Goal: Task Accomplishment & Management: Use online tool/utility

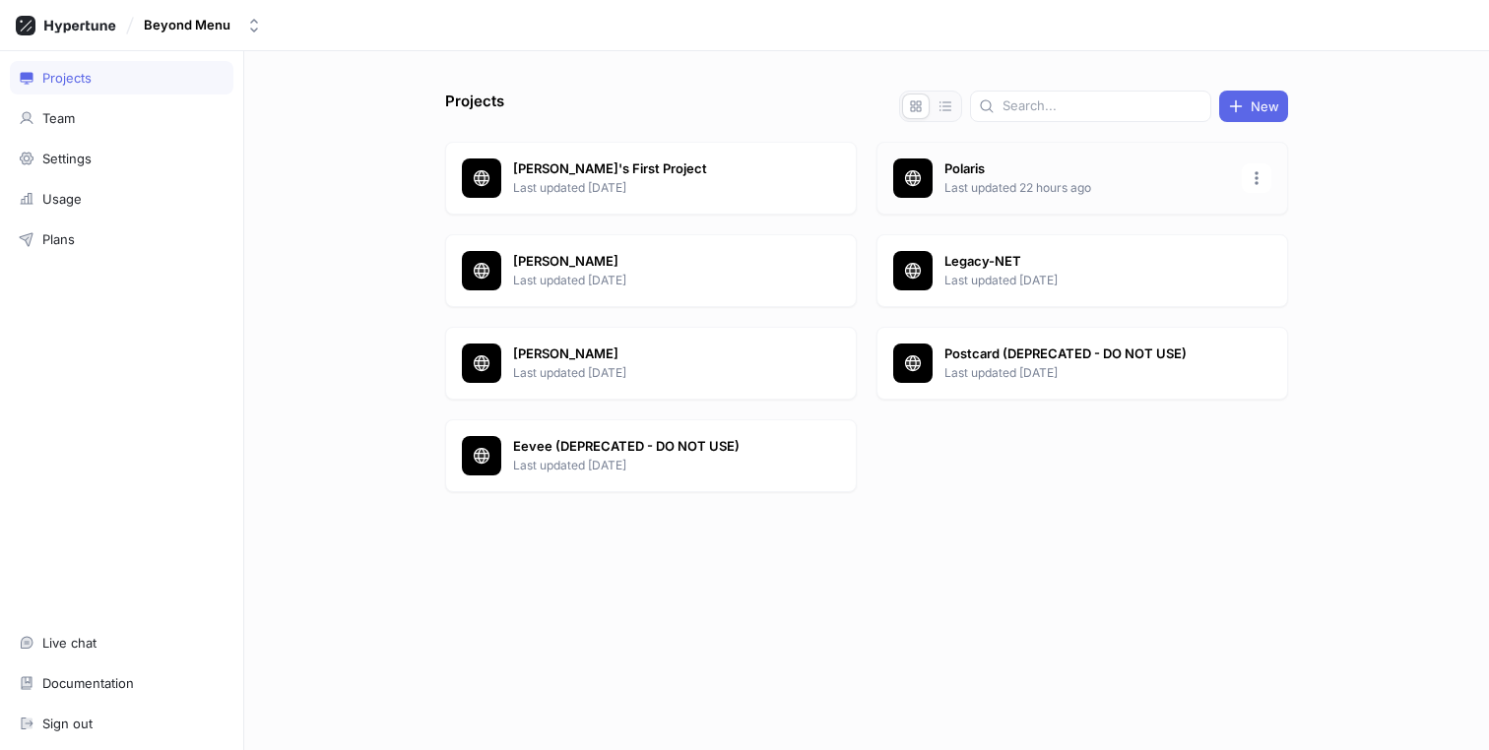
click at [950, 198] on div "Polaris Last updated 22 hours ago" at bounding box center [1082, 178] width 412 height 73
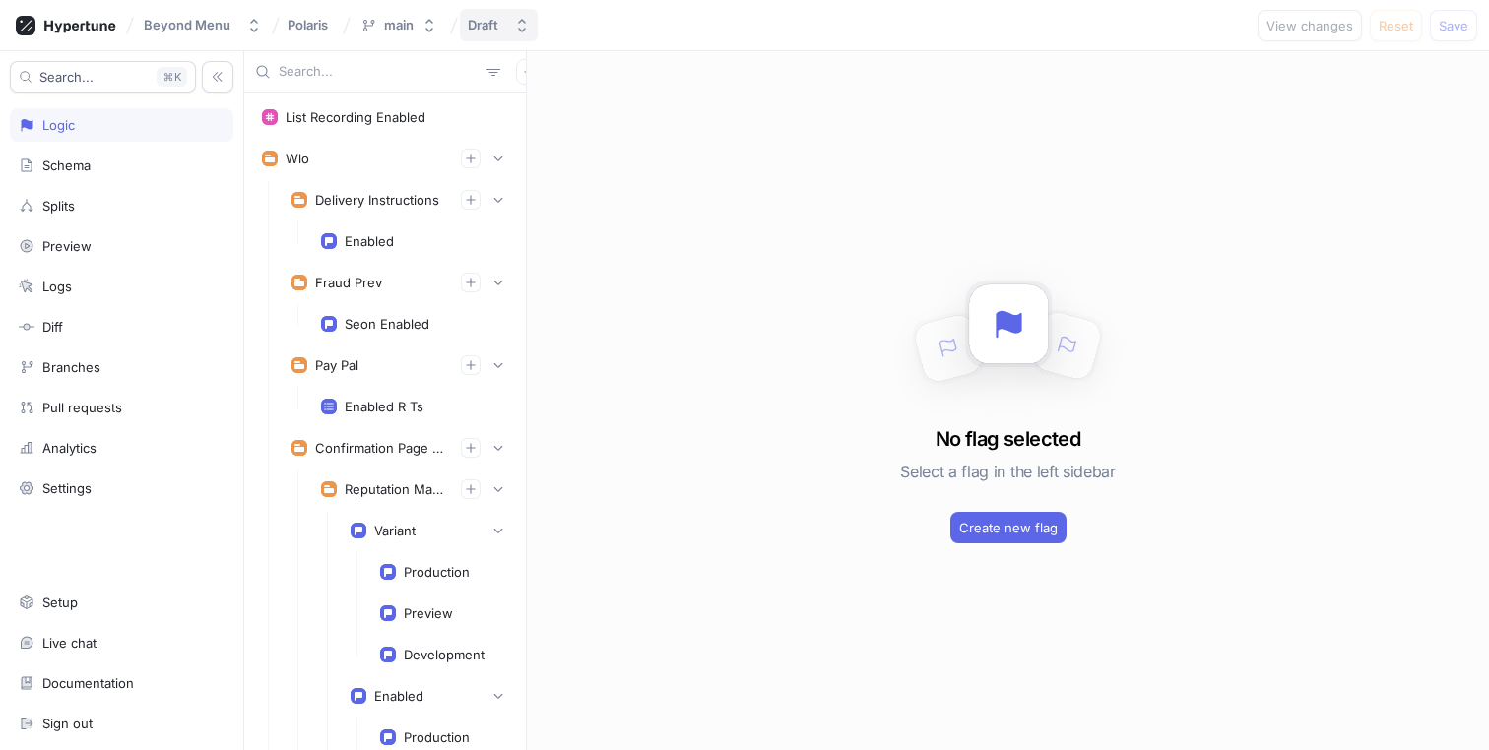
click at [462, 23] on button "Draft" at bounding box center [499, 25] width 78 height 32
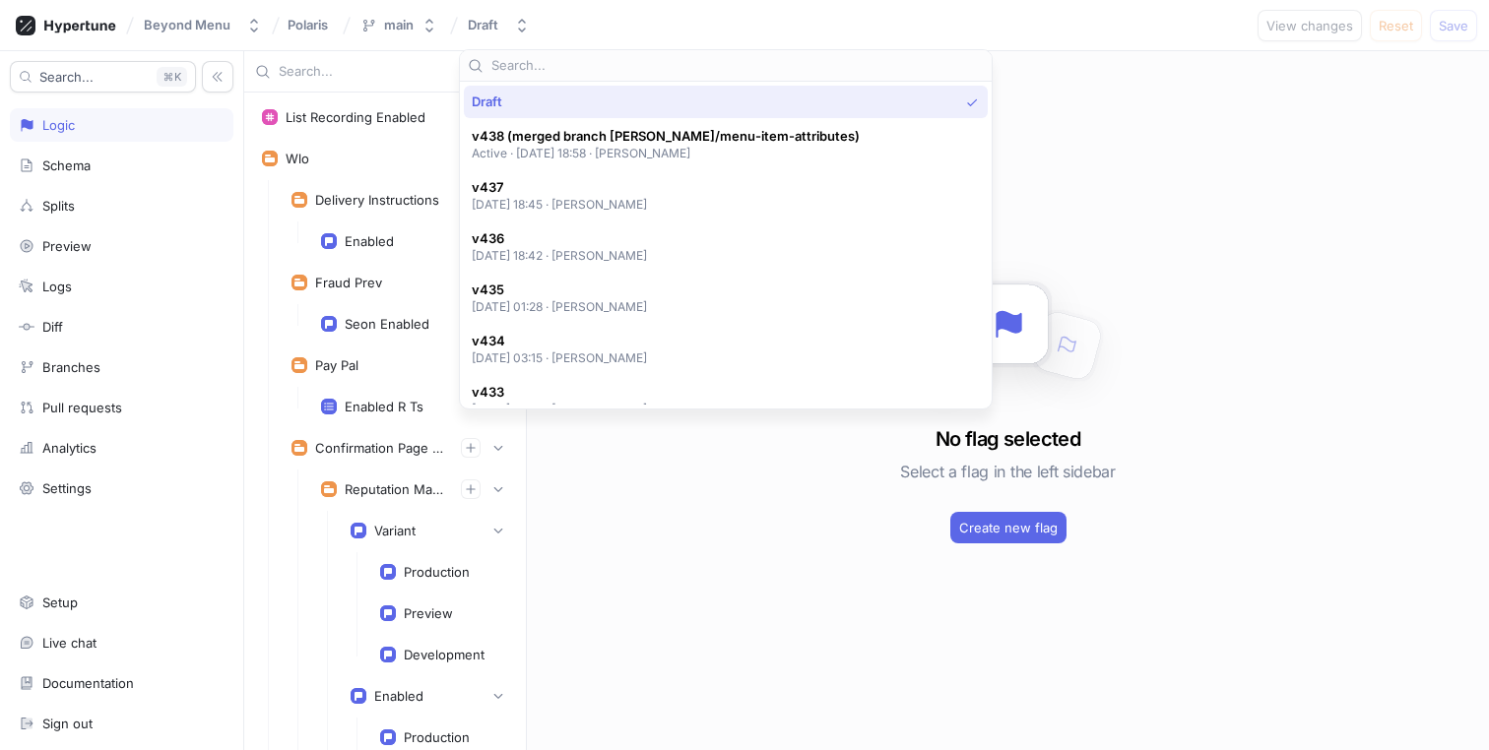
click at [1027, 48] on div "Beyond Menu Polaris main Draft View changes Reset Save" at bounding box center [744, 25] width 1489 height 51
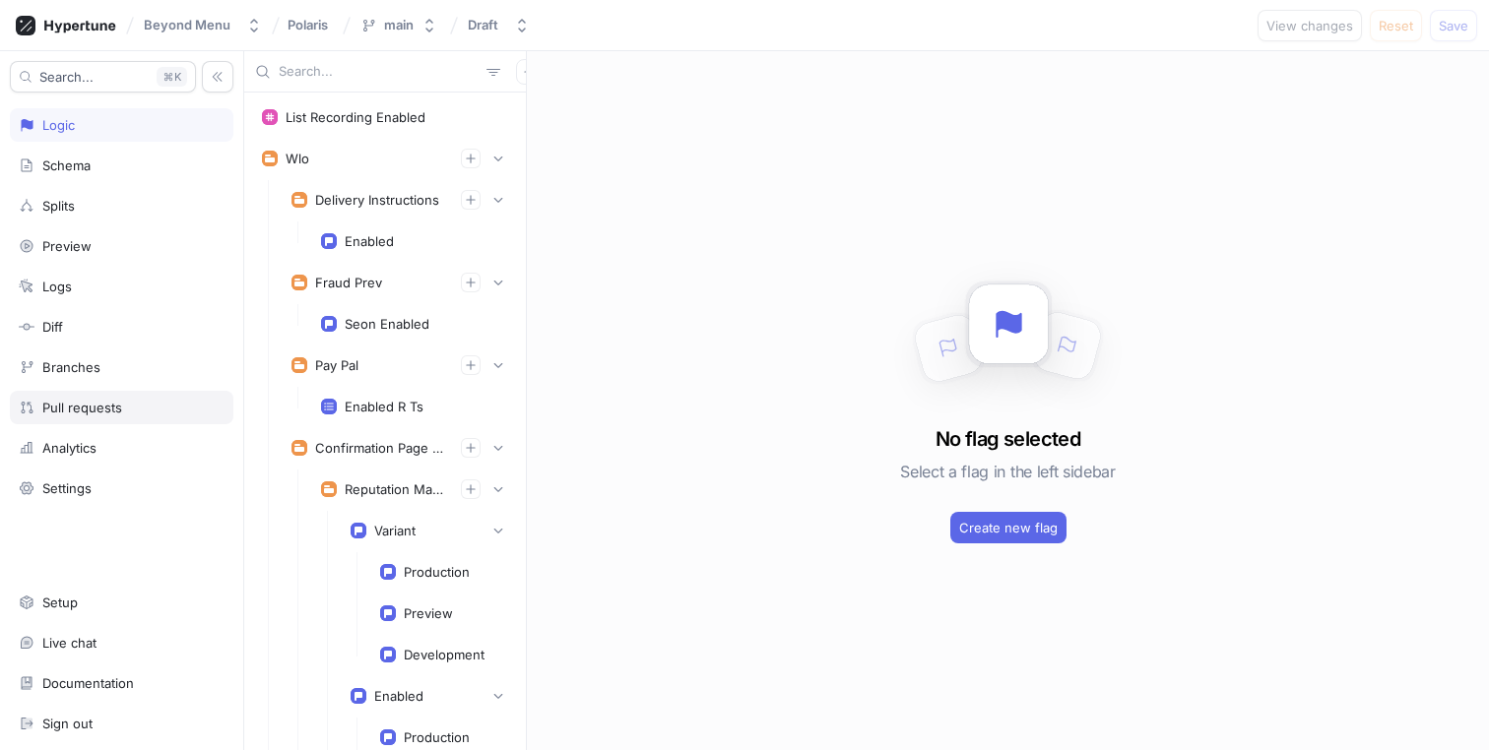
click at [90, 409] on div "Pull requests" at bounding box center [82, 408] width 80 height 16
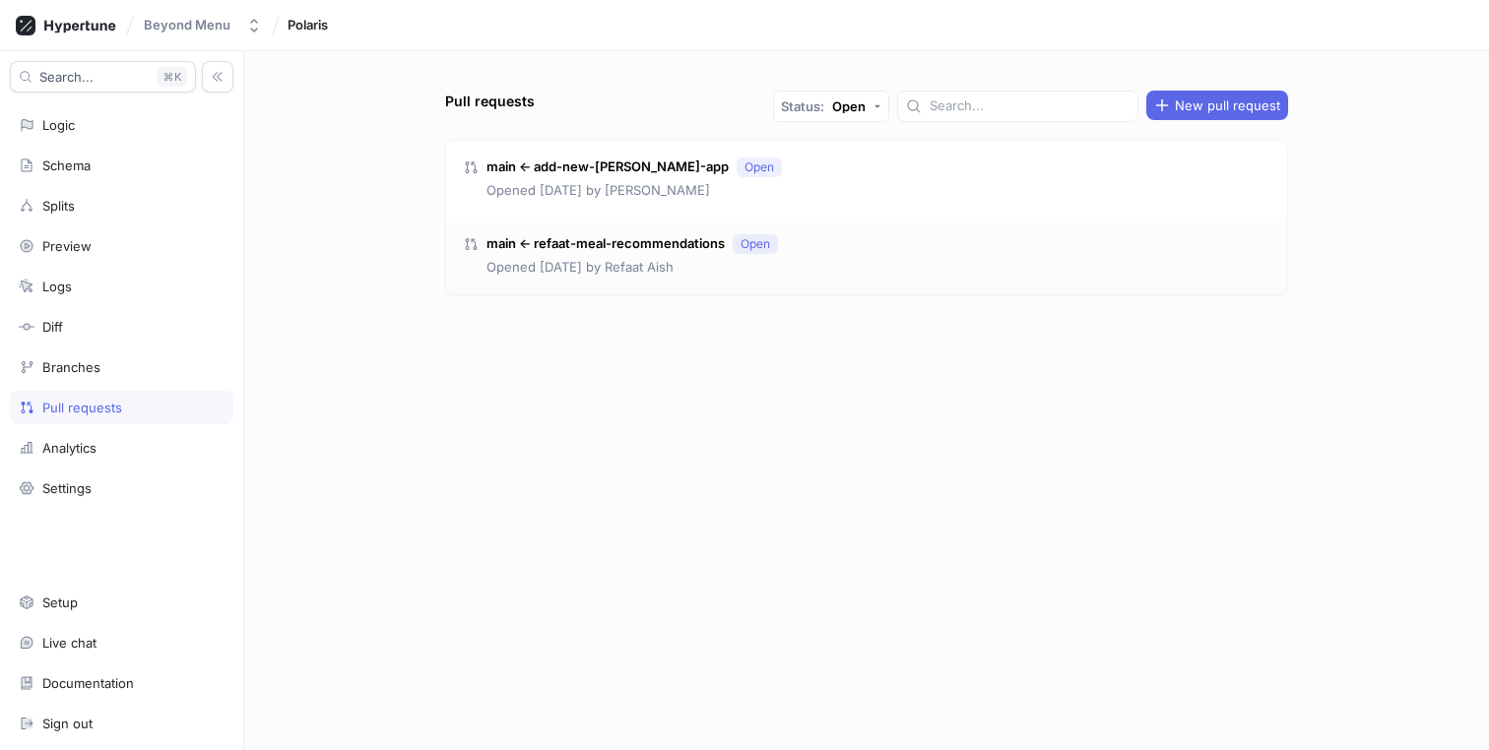
click at [842, 247] on div "main ← refaat-meal-recommendations Open Opened [DATE] by [PERSON_NAME]" at bounding box center [866, 256] width 841 height 77
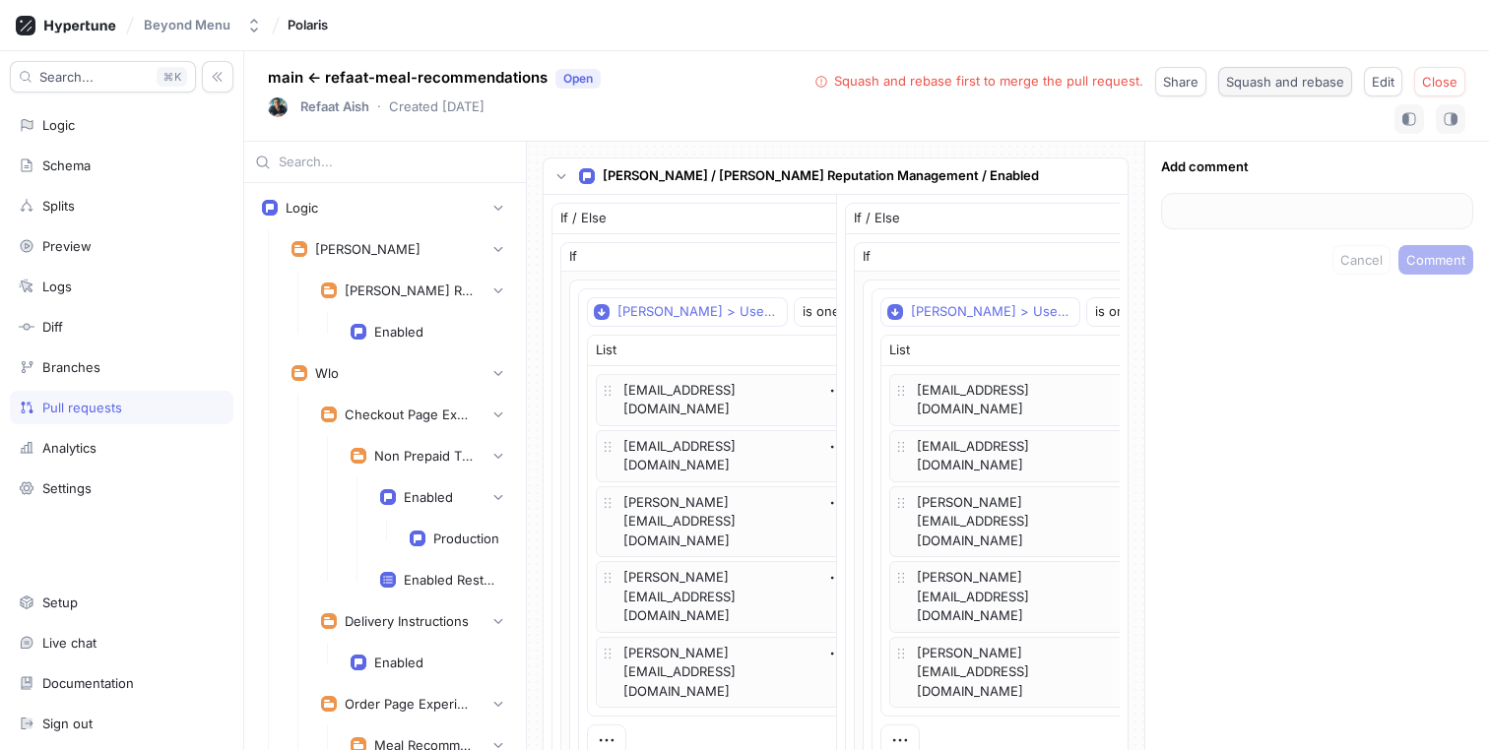
click at [1270, 81] on span "Squash and rebase" at bounding box center [1285, 82] width 118 height 12
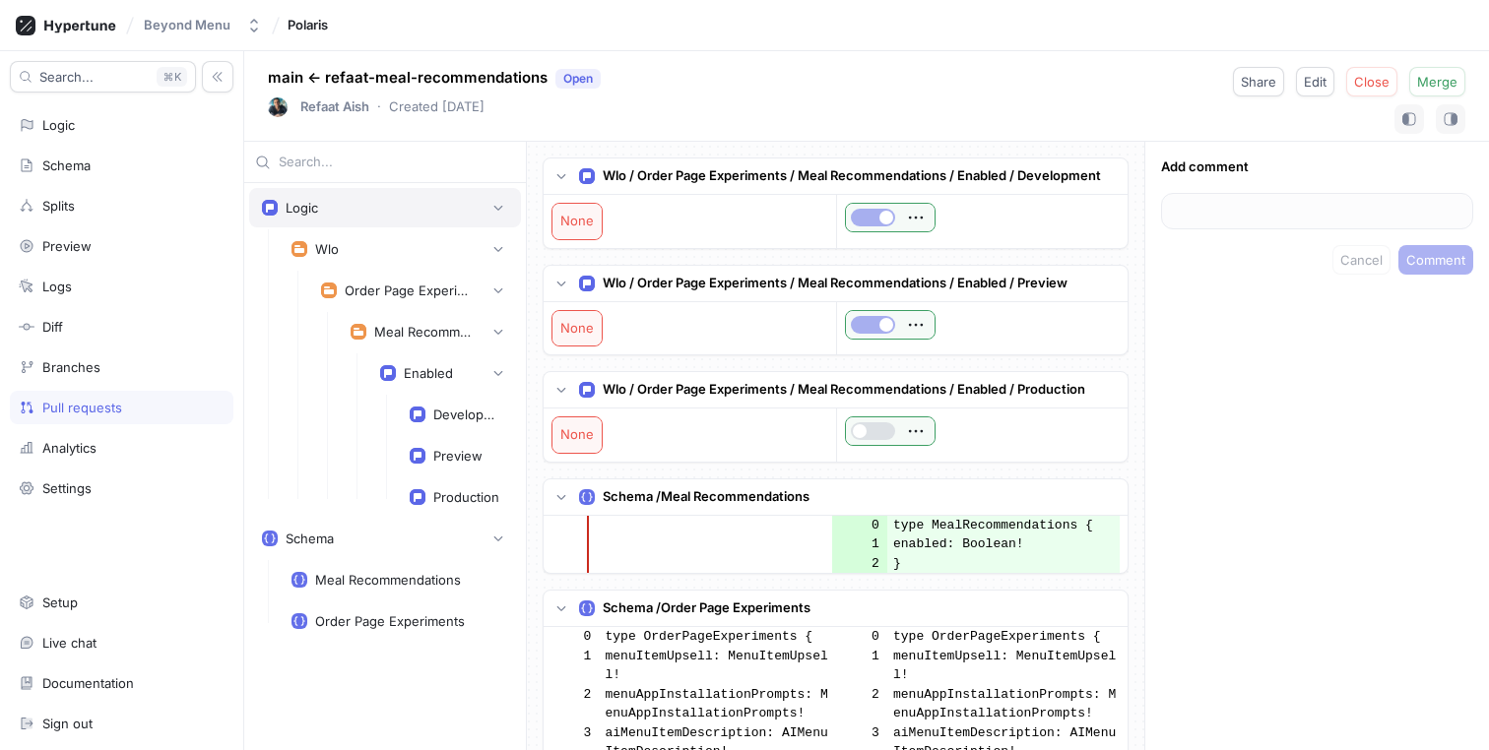
click at [345, 205] on div "Logic" at bounding box center [385, 208] width 246 height 20
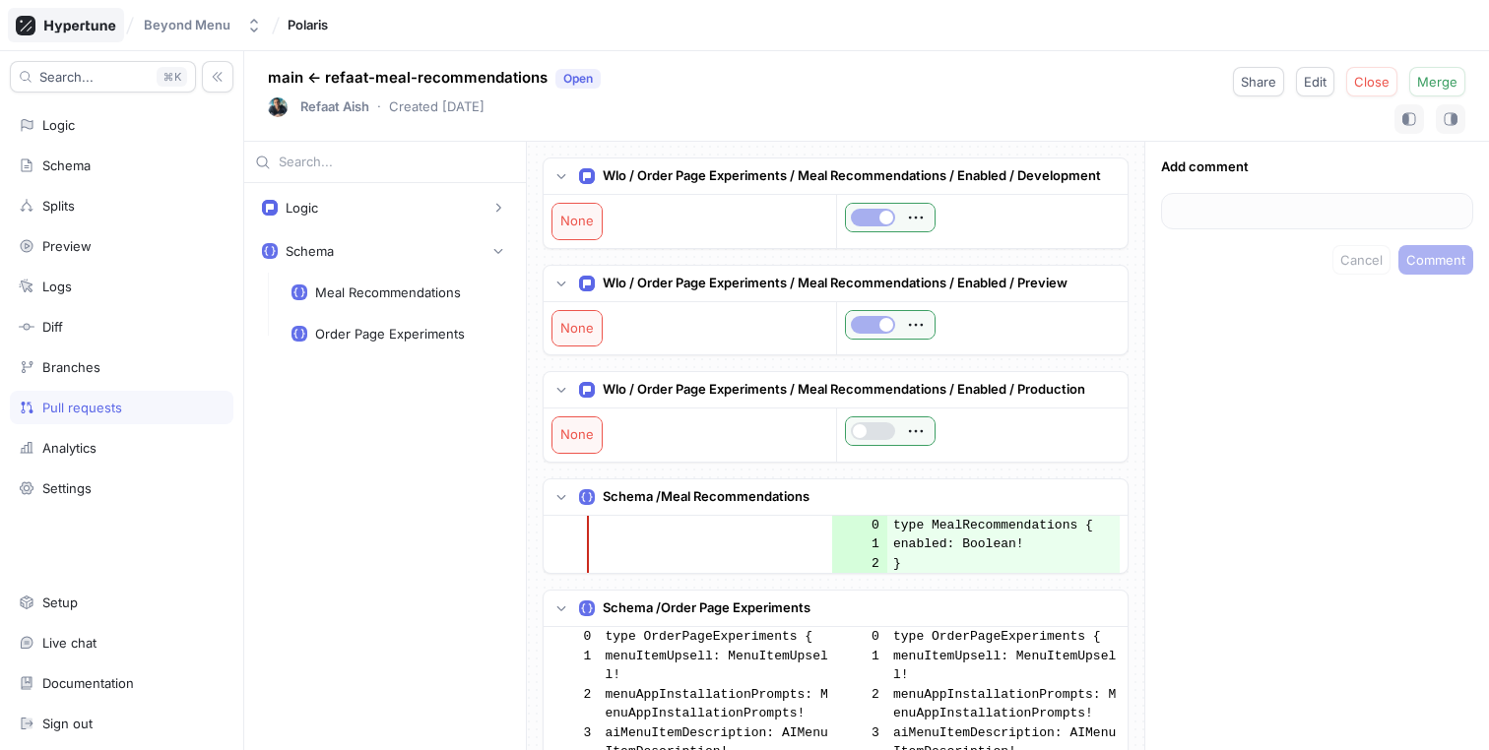
click at [89, 27] on icon at bounding box center [66, 26] width 100 height 20
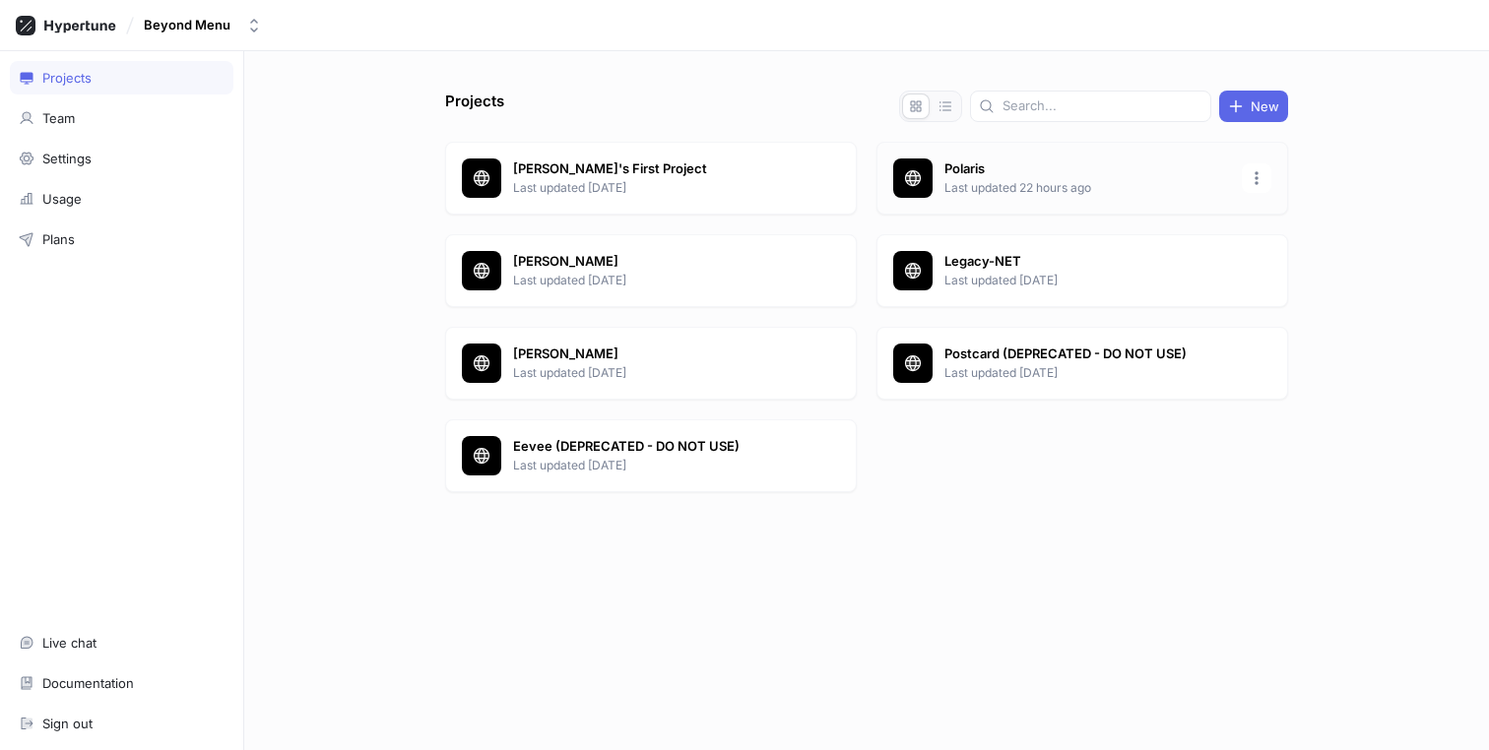
click at [967, 192] on p "Last updated 22 hours ago" at bounding box center [1087, 188] width 286 height 18
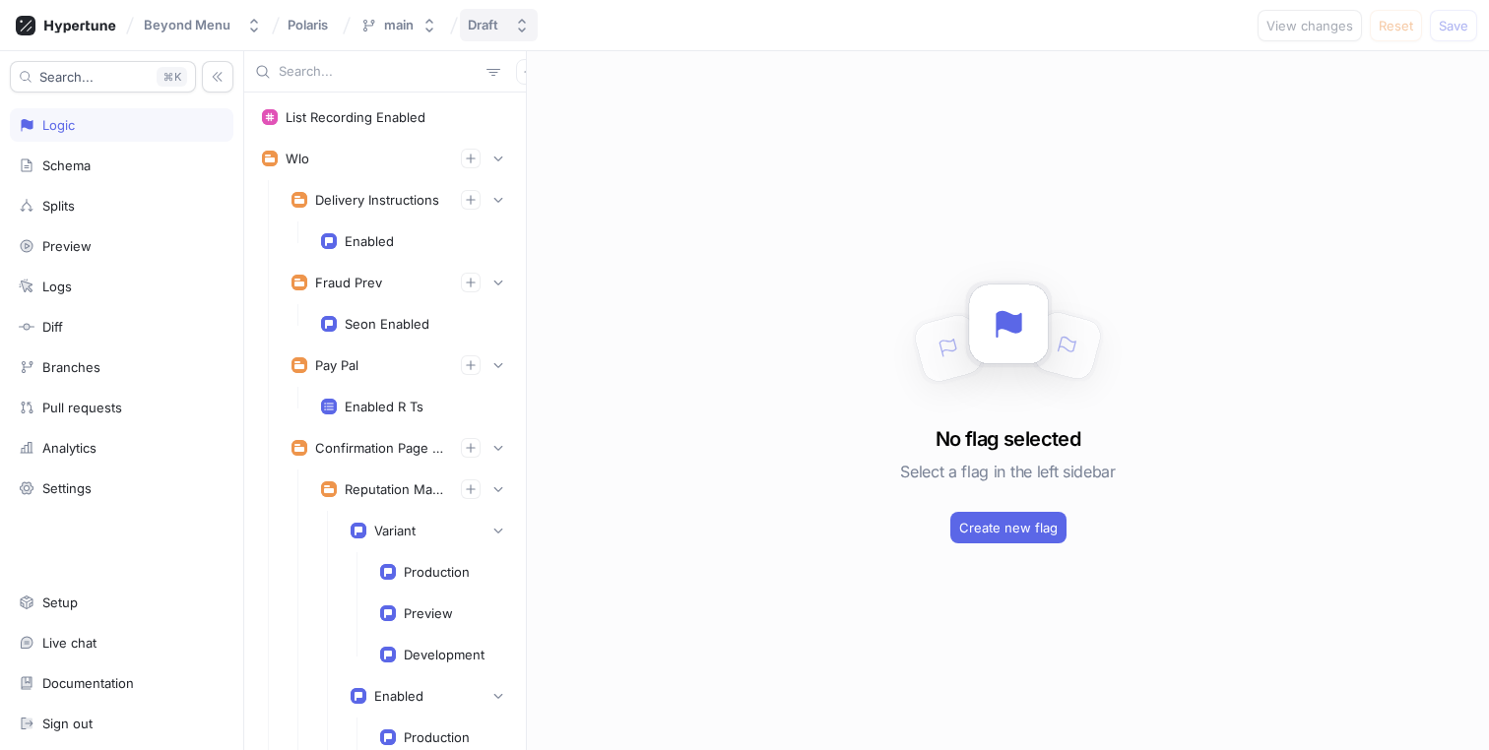
click at [463, 29] on button "Draft" at bounding box center [499, 25] width 78 height 32
type input "meal-re"
click at [391, 32] on div "main" at bounding box center [399, 25] width 30 height 17
type input "meal"
click at [431, 131] on span "refaat-meal-recommendations" at bounding box center [458, 133] width 191 height 17
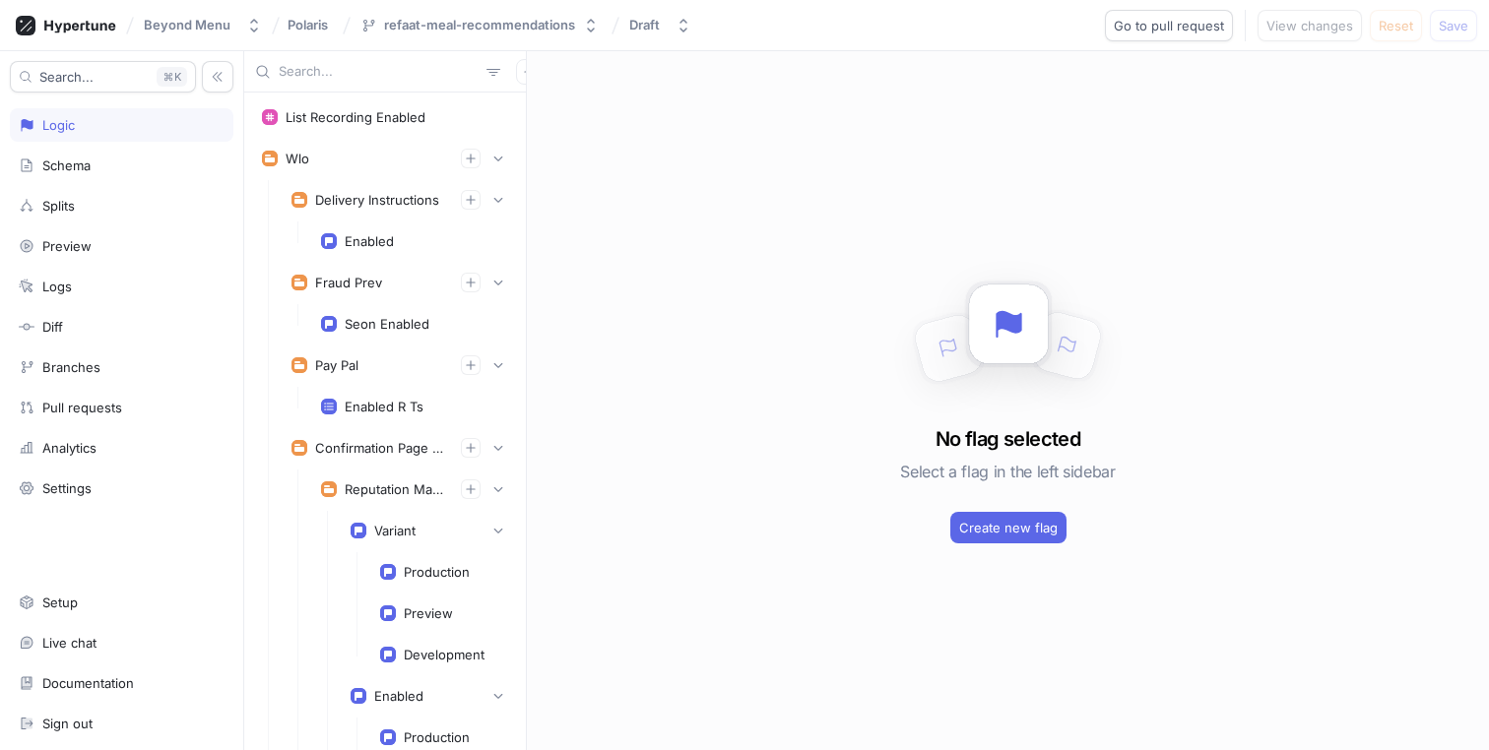
click at [397, 78] on input "text" at bounding box center [379, 72] width 200 height 20
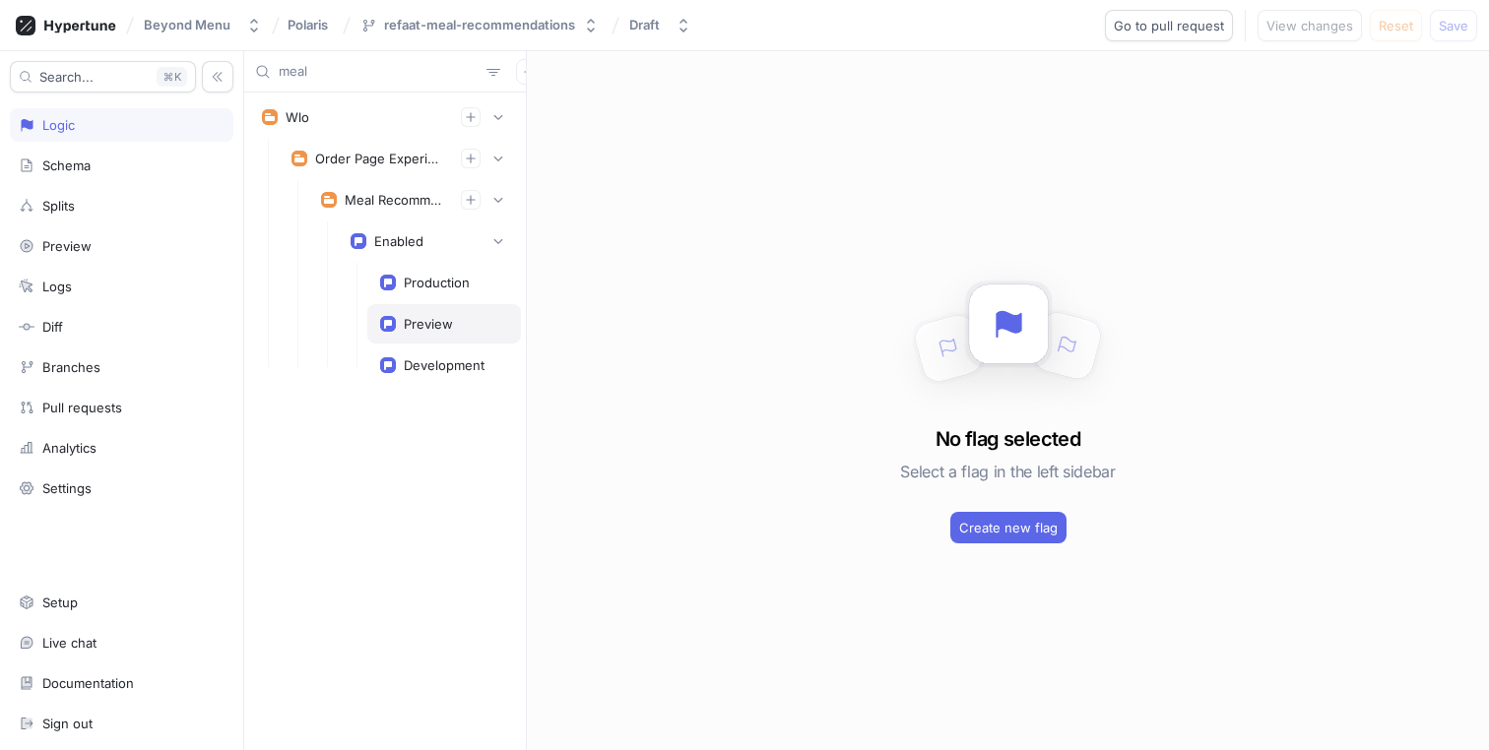
type input "meal"
click at [402, 335] on div "Preview" at bounding box center [444, 323] width 154 height 39
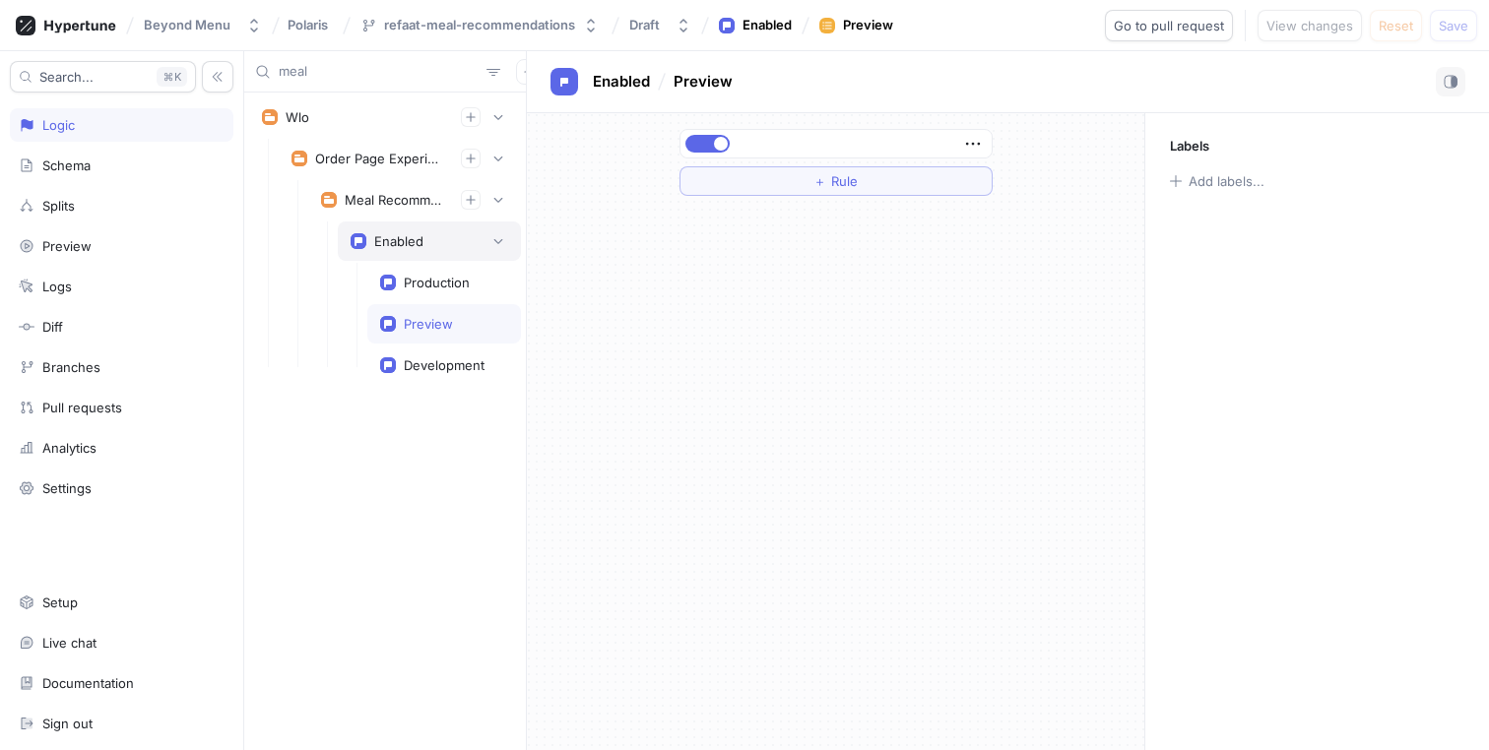
click at [391, 230] on div "Enabled" at bounding box center [429, 241] width 183 height 39
